Goal: Check status

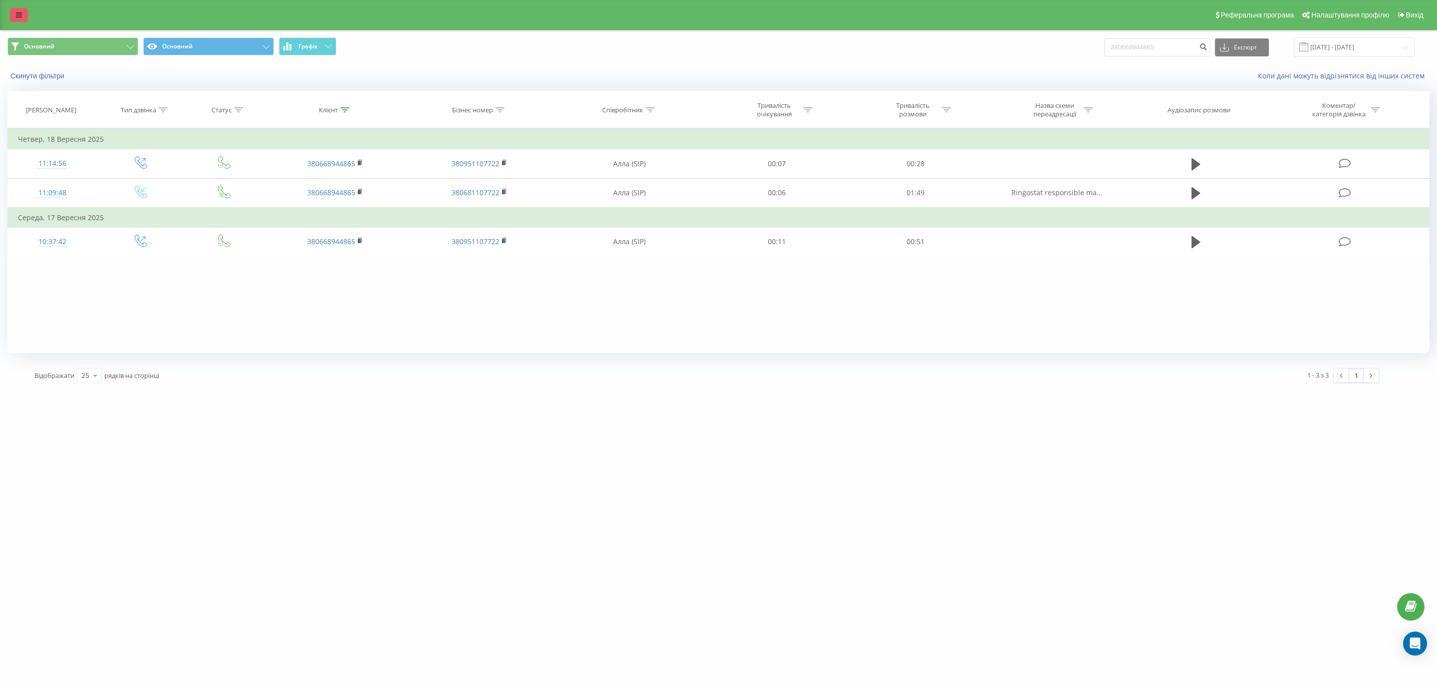
click at [23, 9] on link at bounding box center [19, 15] width 18 height 14
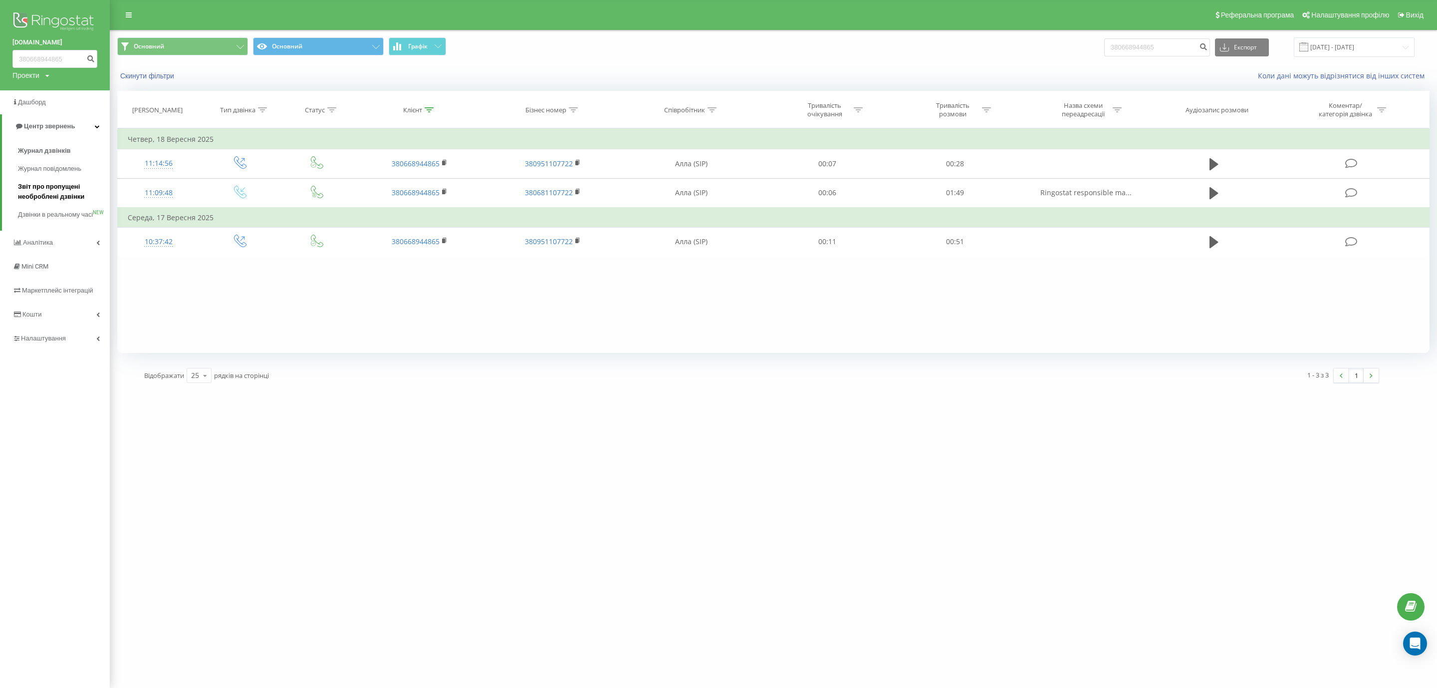
click at [46, 187] on span "Звіт про пропущені необроблені дзвінки" at bounding box center [61, 192] width 87 height 20
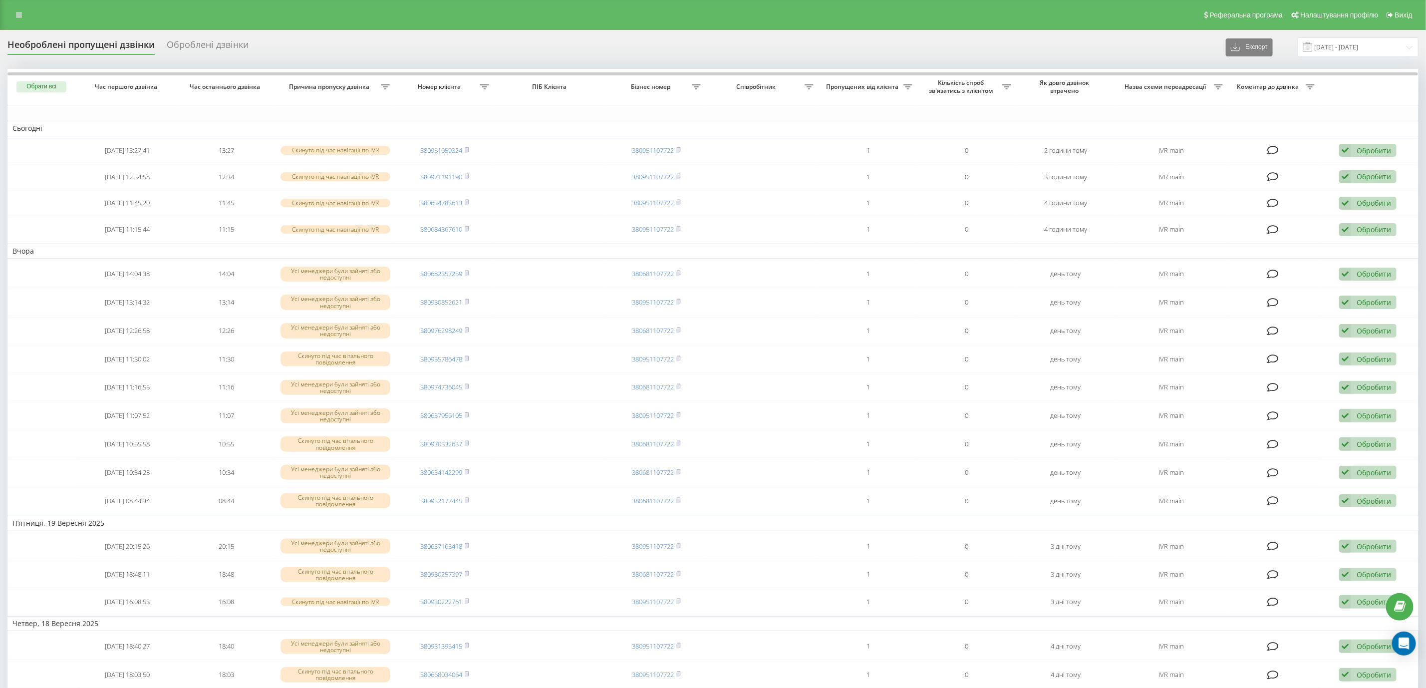
click at [453, 117] on table "Сьогодні [DATE] 13:27:41 13:27 Скинуто під час навігації по IVR 380951059324 38…" at bounding box center [712, 546] width 1411 height 955
click at [409, 118] on table "Сьогодні [DATE] 13:27:41 13:27 Скинуто під час навігації по IVR 380951059324 38…" at bounding box center [712, 546] width 1411 height 955
